Goal: Transaction & Acquisition: Purchase product/service

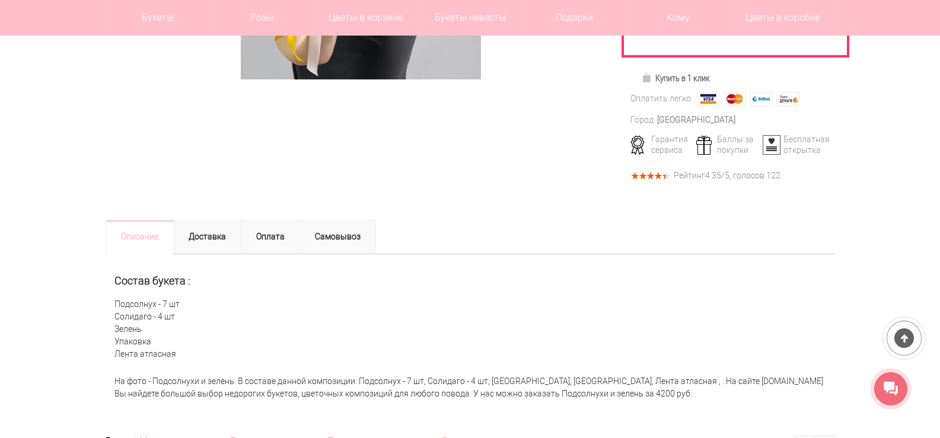
scroll to position [356, 0]
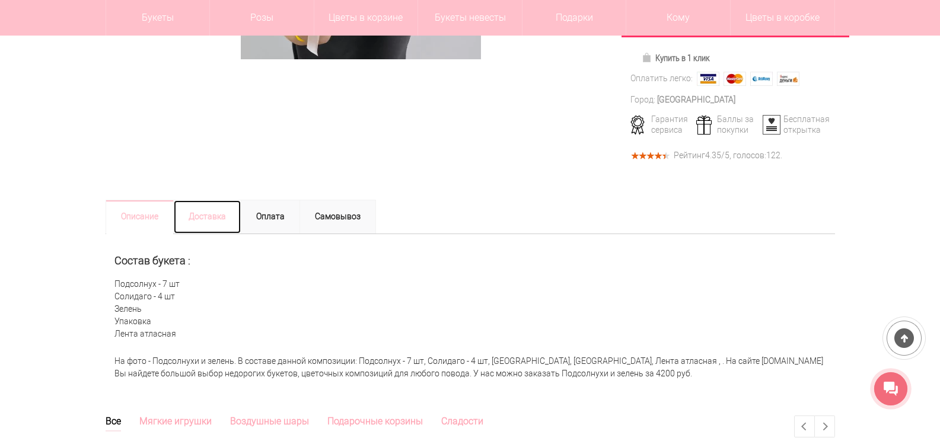
click at [208, 225] on link "Доставка" at bounding box center [207, 217] width 68 height 34
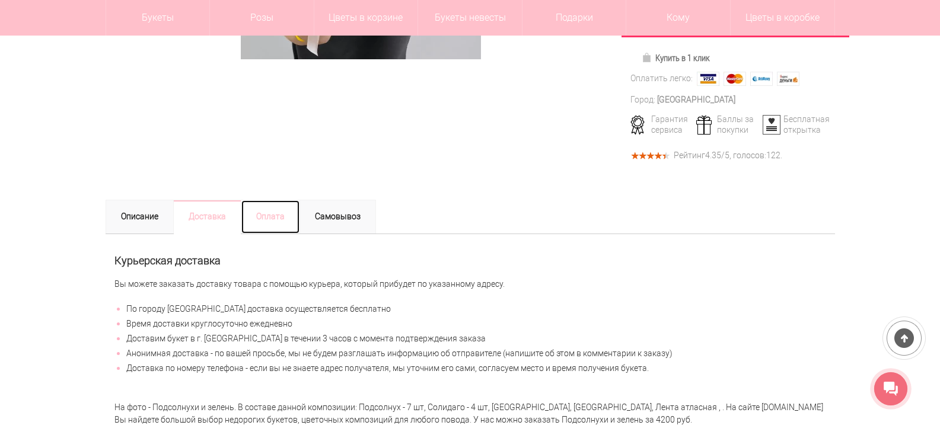
click at [272, 216] on link "Оплата" at bounding box center [270, 217] width 59 height 34
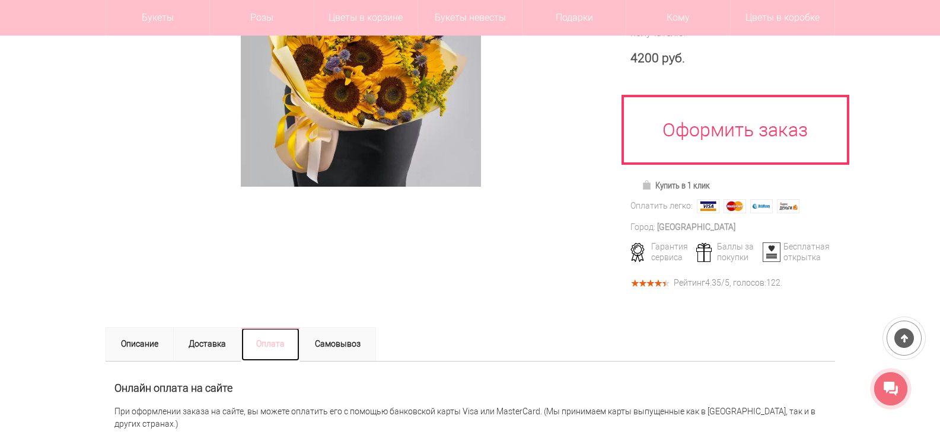
scroll to position [237, 0]
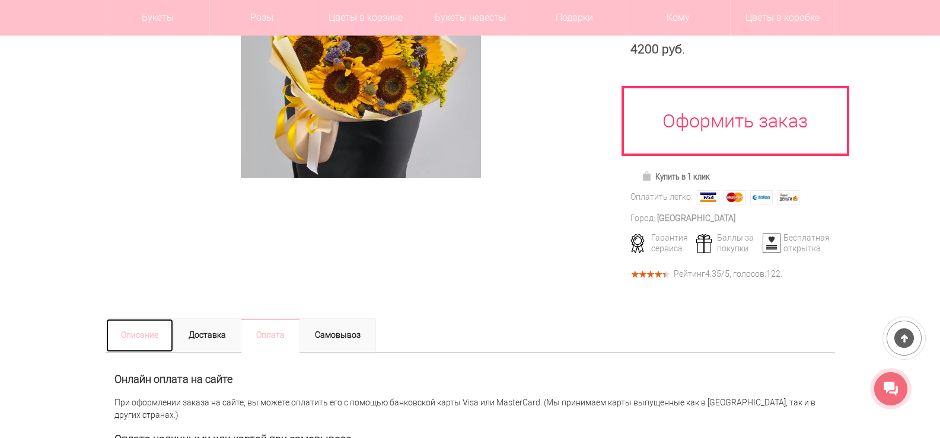
click at [141, 337] on link "Описание" at bounding box center [140, 335] width 68 height 34
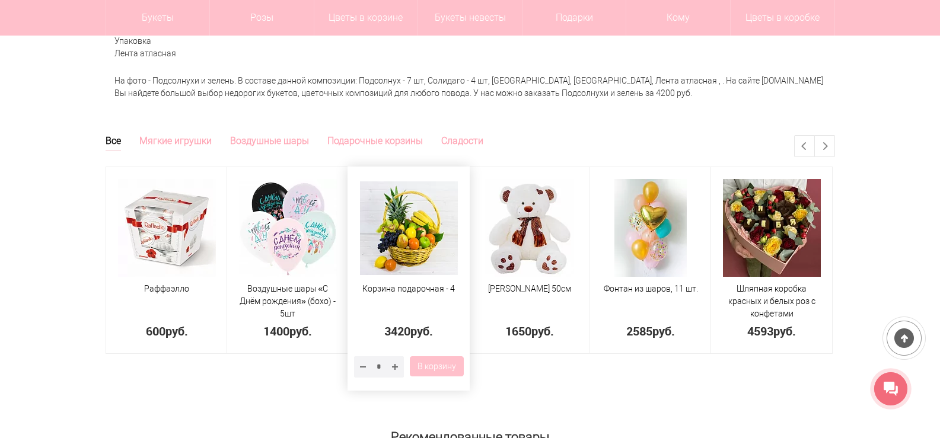
scroll to position [652, 0]
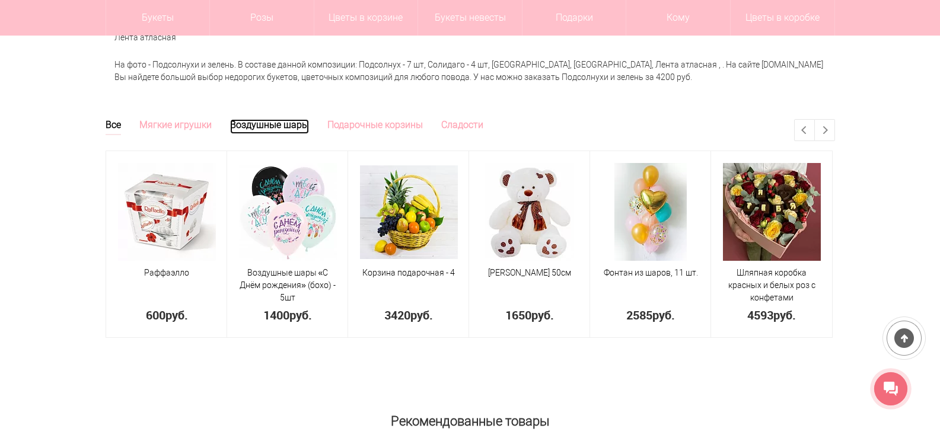
click at [285, 128] on link "Воздушные шары" at bounding box center [269, 126] width 79 height 15
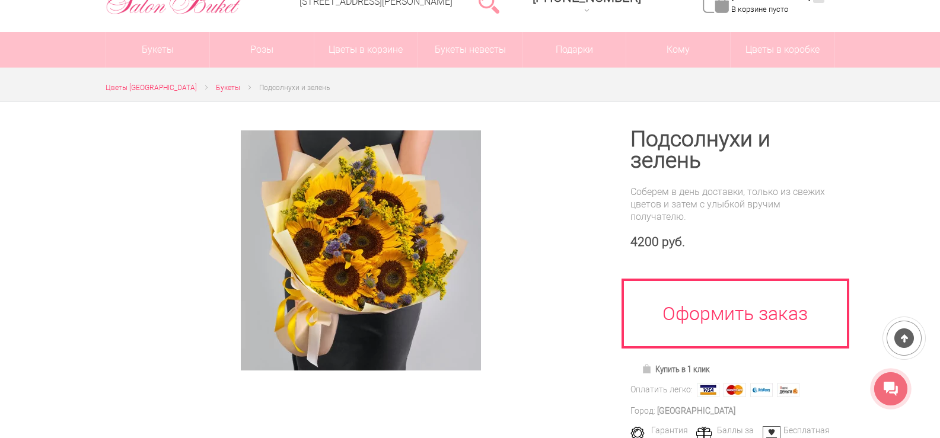
scroll to position [59, 0]
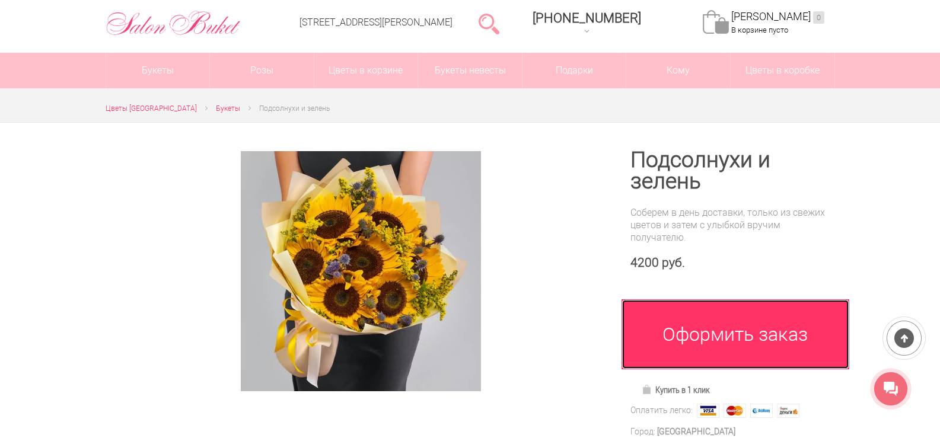
click at [703, 328] on link "Оформить заказ" at bounding box center [736, 335] width 228 height 70
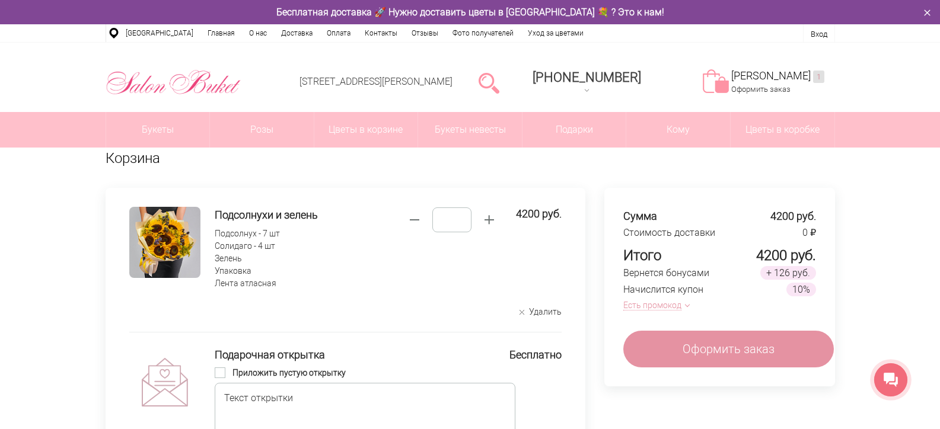
click at [658, 304] on button "Есть промокод" at bounding box center [654, 306] width 62 height 12
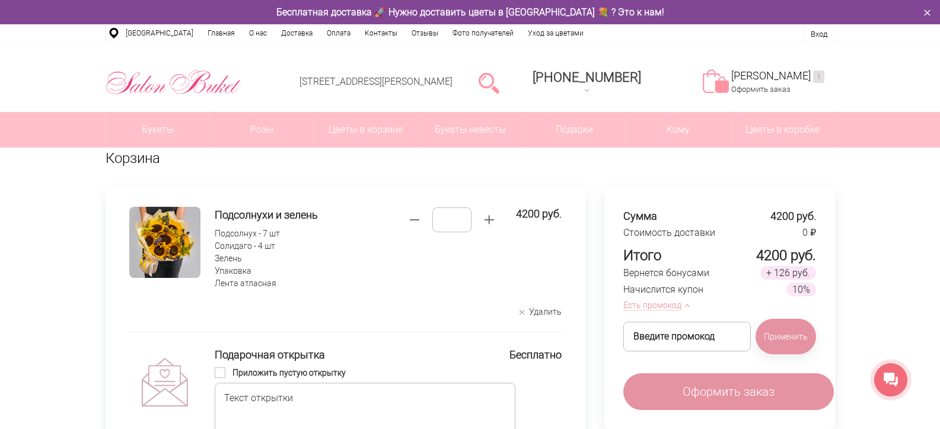
click at [658, 304] on button "Есть промокод" at bounding box center [654, 306] width 62 height 12
